Goal: Transaction & Acquisition: Purchase product/service

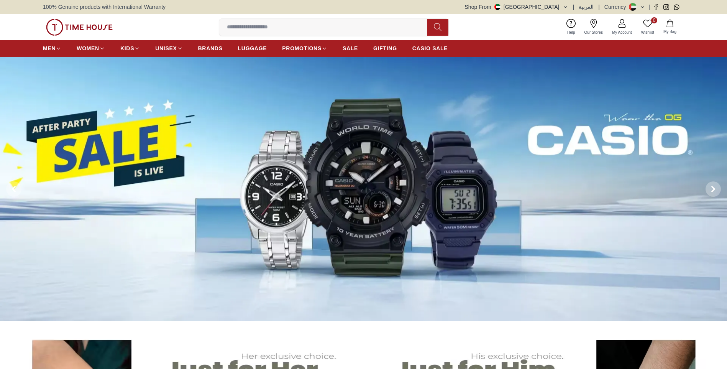
click at [613, 182] on img at bounding box center [363, 189] width 727 height 264
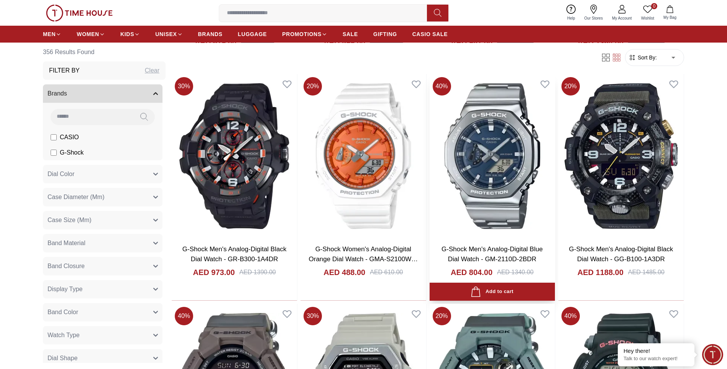
scroll to position [1075, 0]
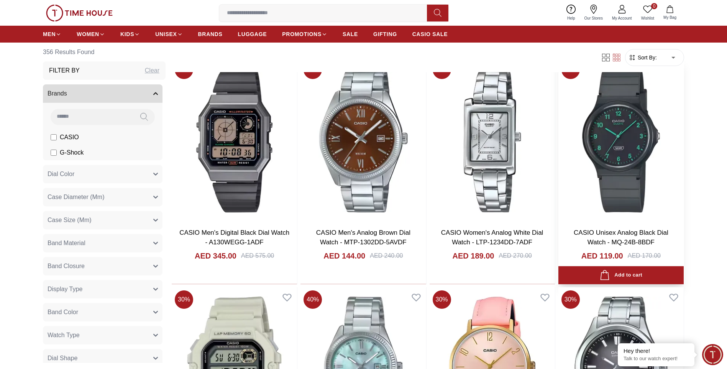
scroll to position [2071, 0]
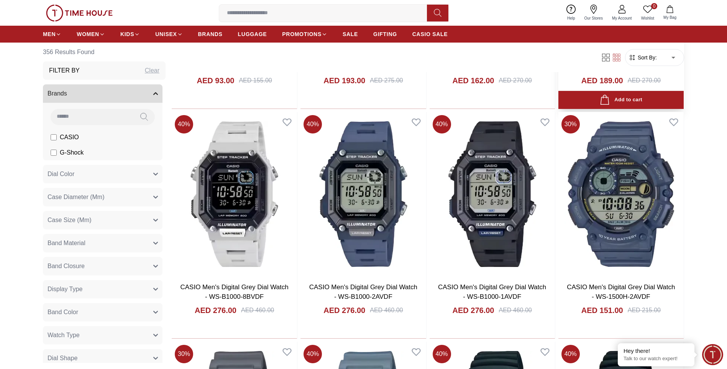
scroll to position [3335, 0]
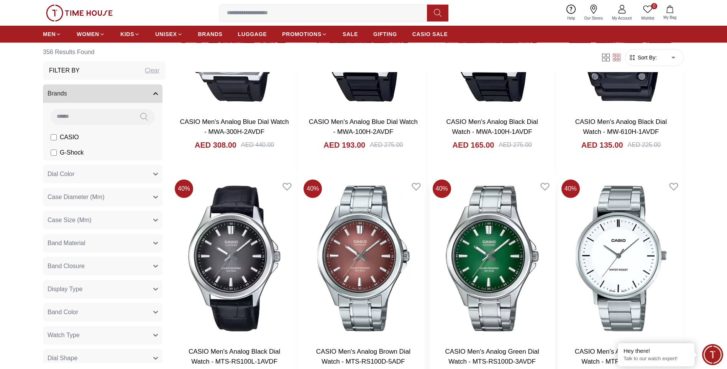
scroll to position [4408, 0]
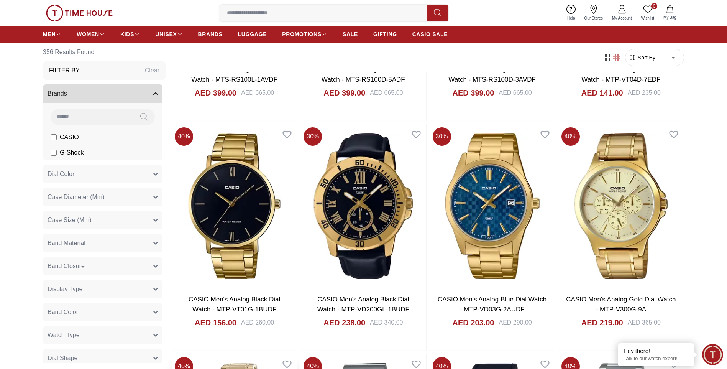
scroll to position [4446, 0]
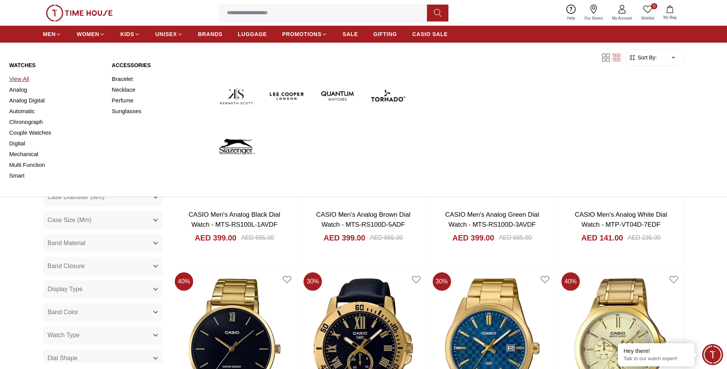
click at [14, 79] on link "View All" at bounding box center [55, 79] width 93 height 11
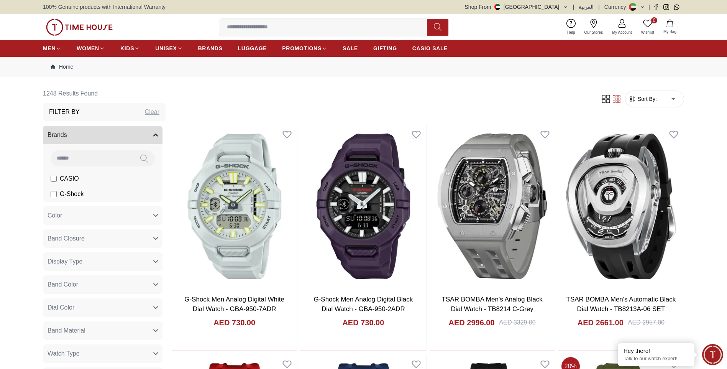
click at [648, 100] on span "Sort By:" at bounding box center [646, 99] width 21 height 8
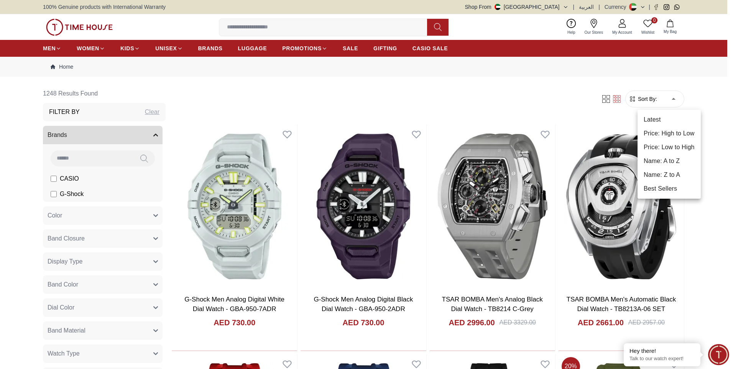
click at [668, 145] on li "Price: Low to High" at bounding box center [668, 147] width 63 height 14
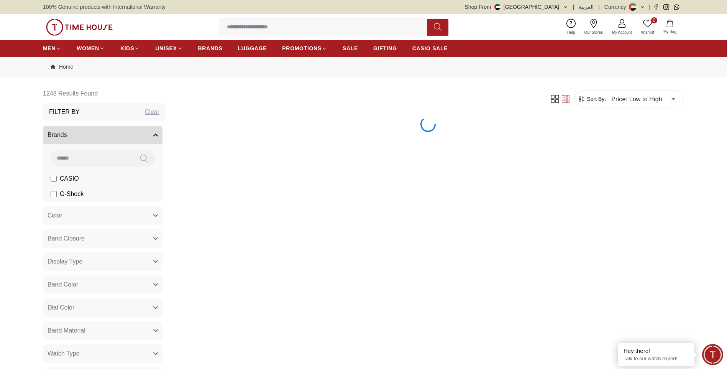
type input "*"
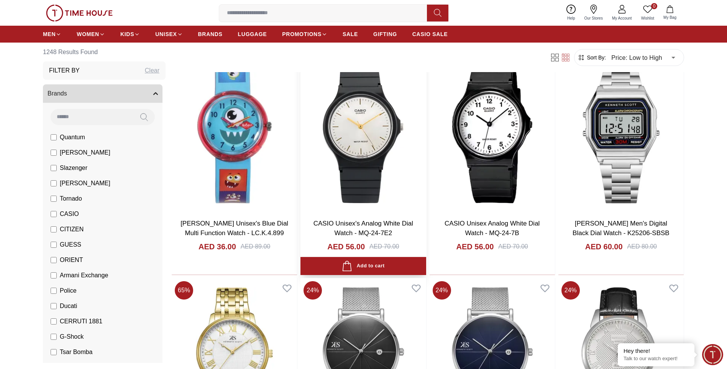
scroll to position [77, 0]
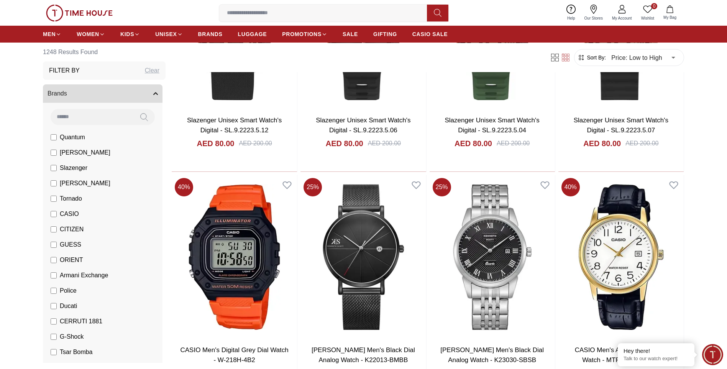
scroll to position [1571, 0]
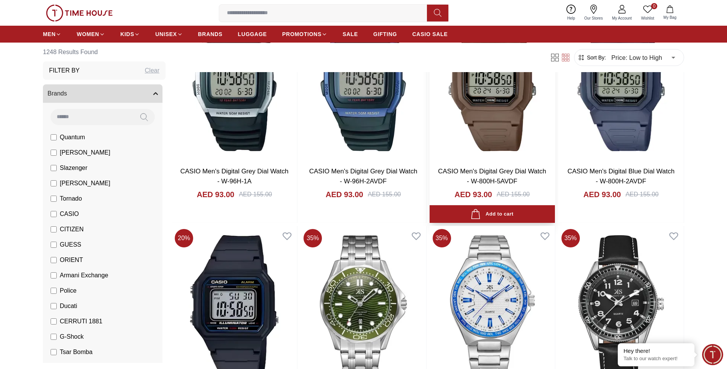
scroll to position [3027, 0]
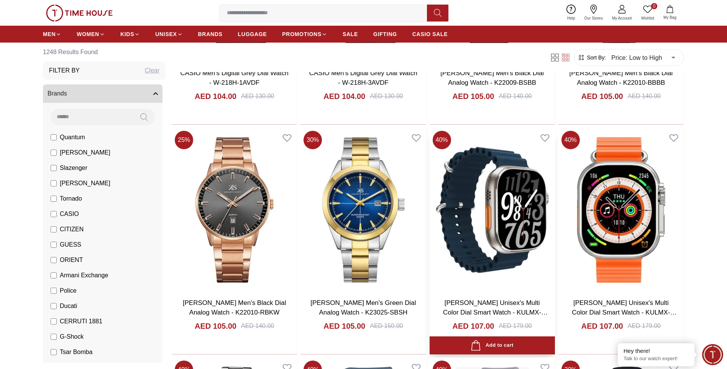
scroll to position [4291, 0]
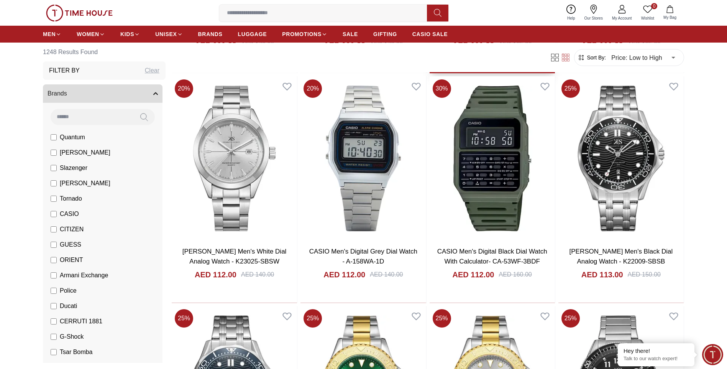
scroll to position [5325, 0]
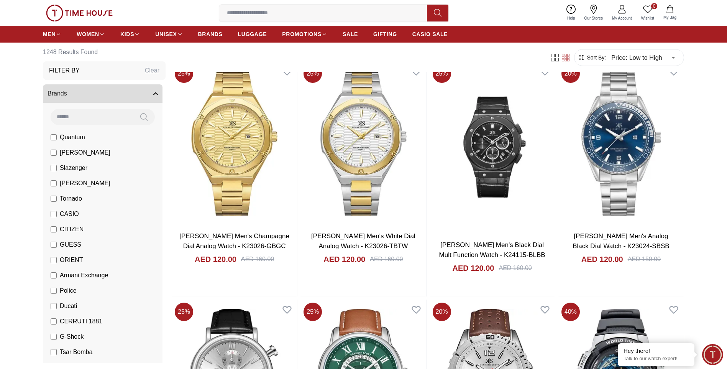
scroll to position [6513, 0]
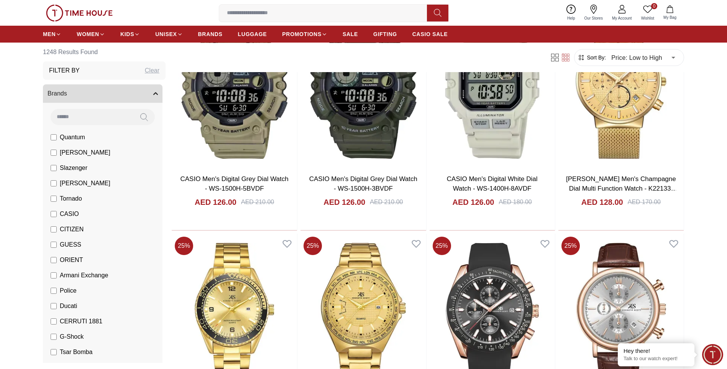
scroll to position [7758, 0]
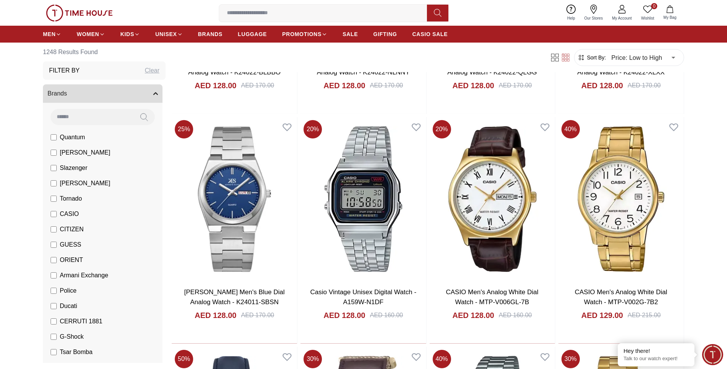
scroll to position [8658, 0]
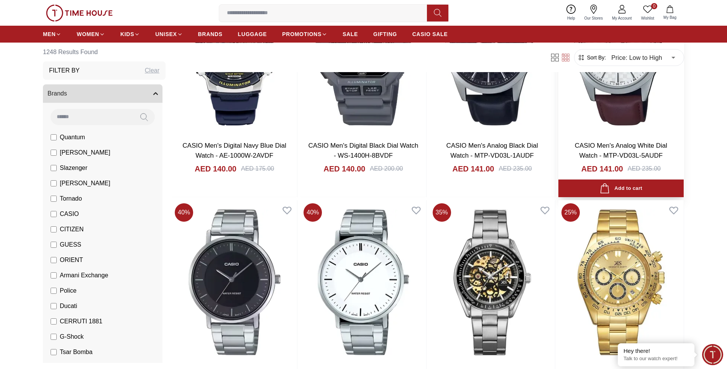
scroll to position [10037, 0]
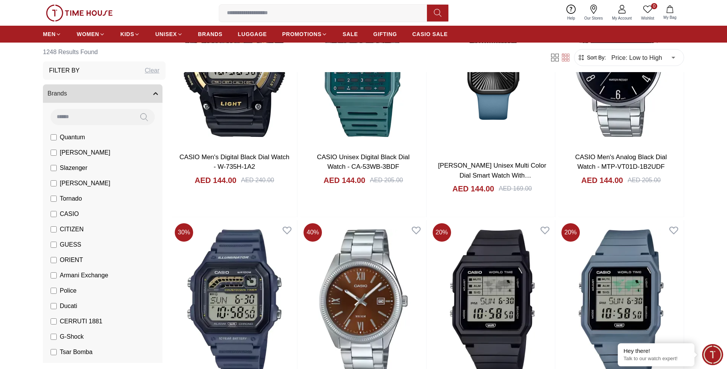
scroll to position [11258, 0]
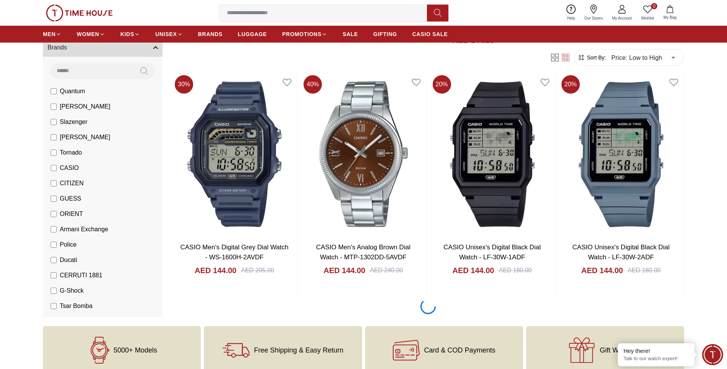
scroll to position [11455, 0]
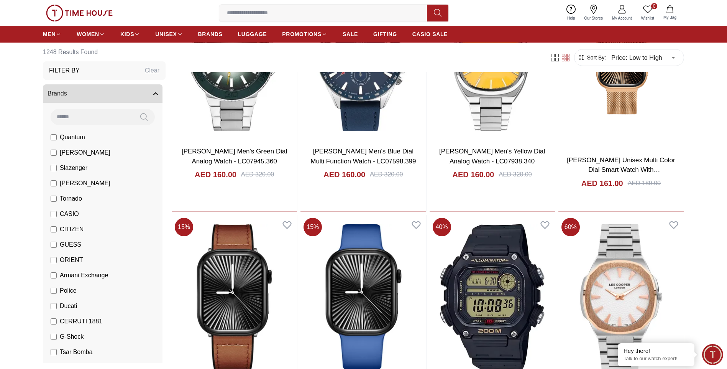
scroll to position [13639, 0]
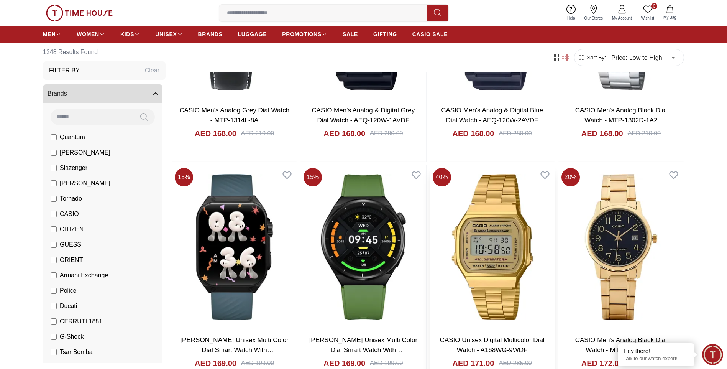
scroll to position [14443, 0]
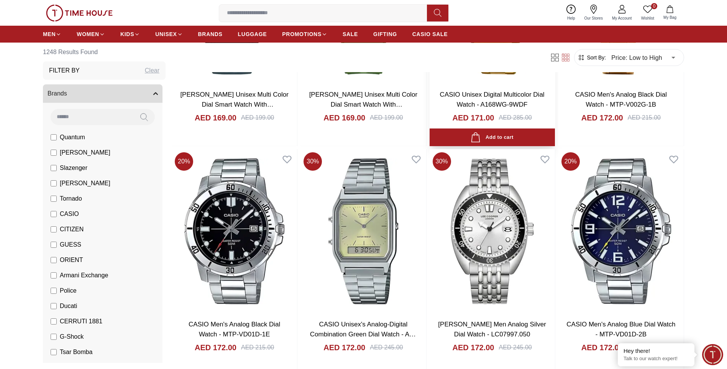
scroll to position [14788, 0]
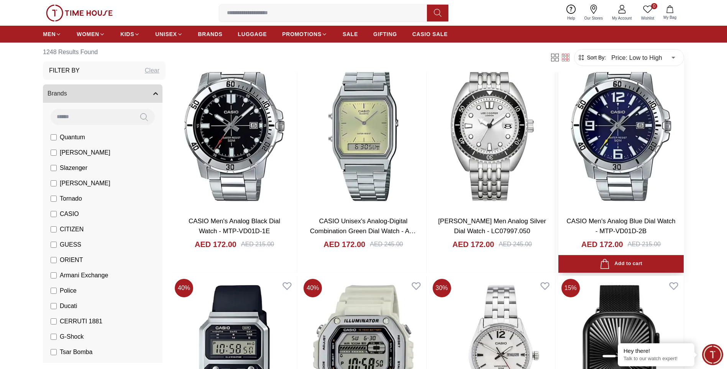
click at [644, 233] on link "CASIO Men's Analog Blue Dial Watch - MTP-VD01D-2B" at bounding box center [620, 225] width 109 height 17
